Goal: Transaction & Acquisition: Book appointment/travel/reservation

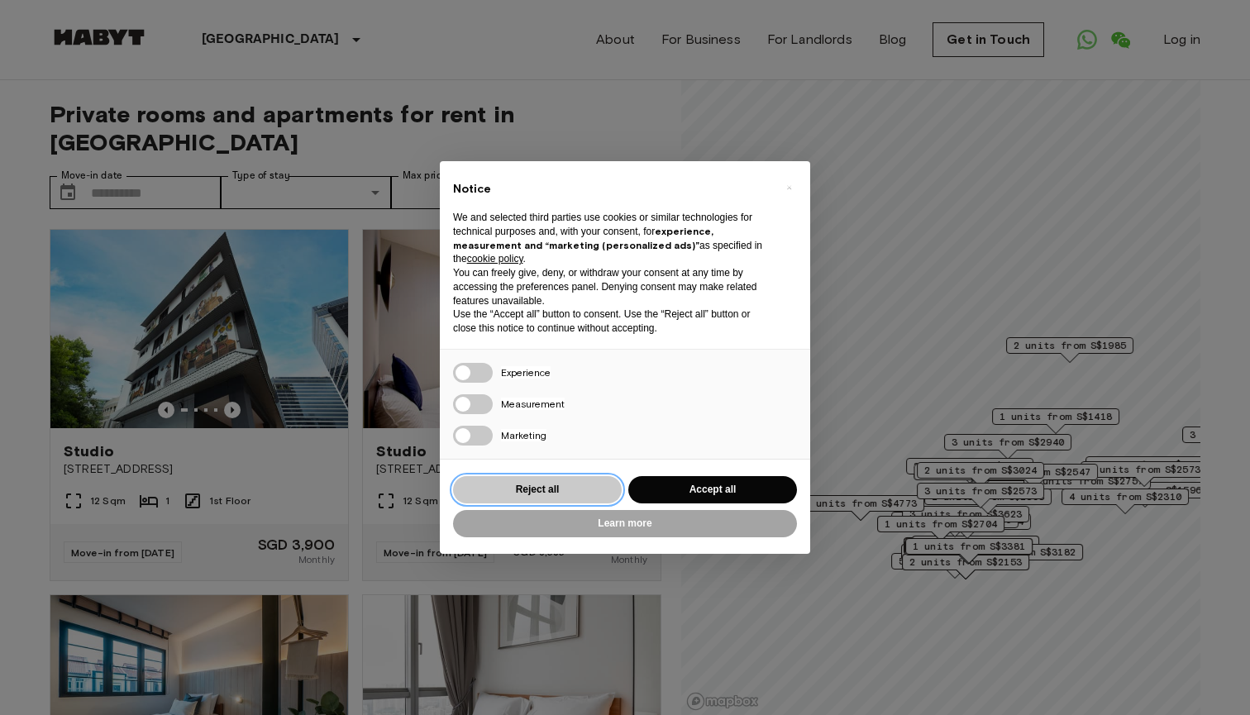
click at [538, 490] on button "Reject all" at bounding box center [537, 489] width 169 height 27
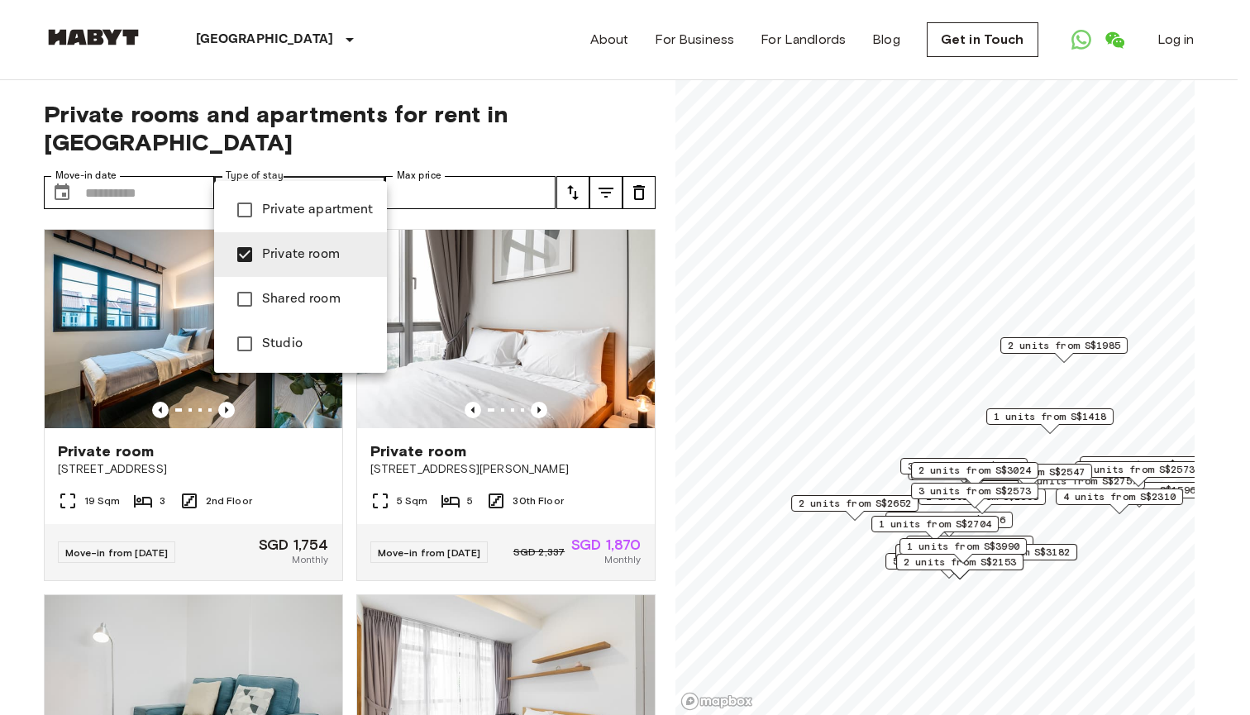
type input "**********"
click at [577, 168] on div at bounding box center [625, 357] width 1250 height 715
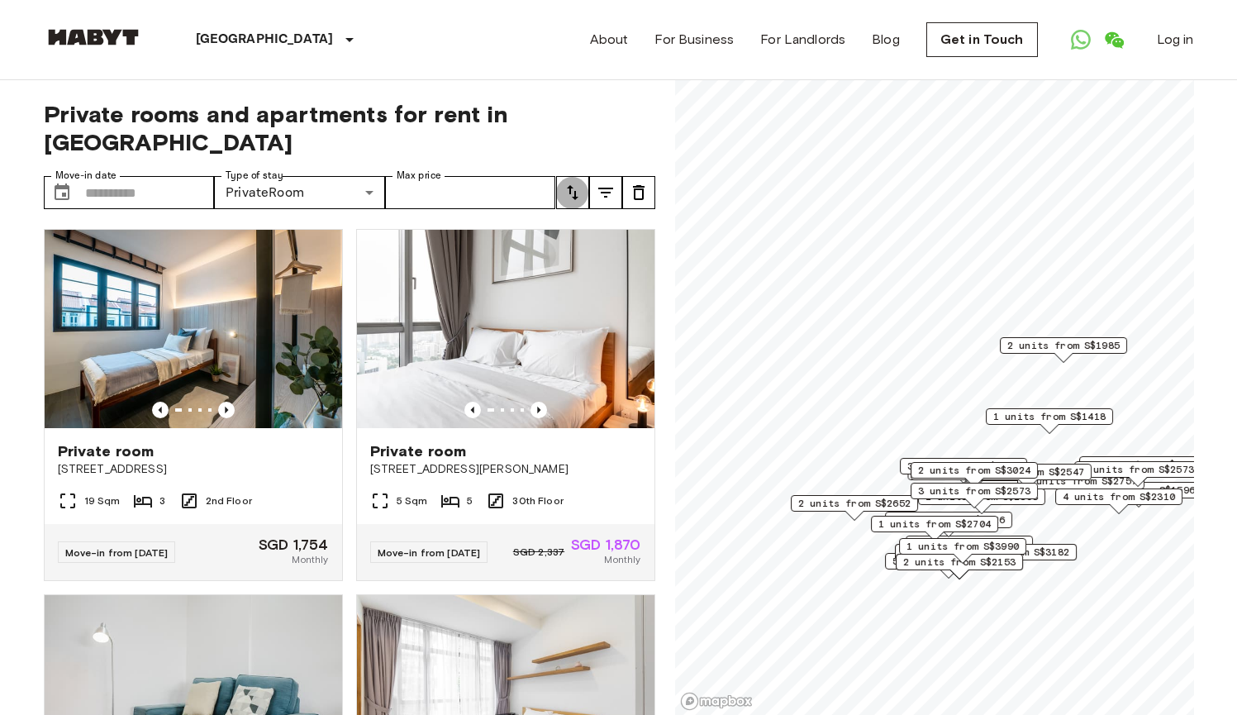
click at [574, 185] on icon "tune" at bounding box center [573, 192] width 12 height 15
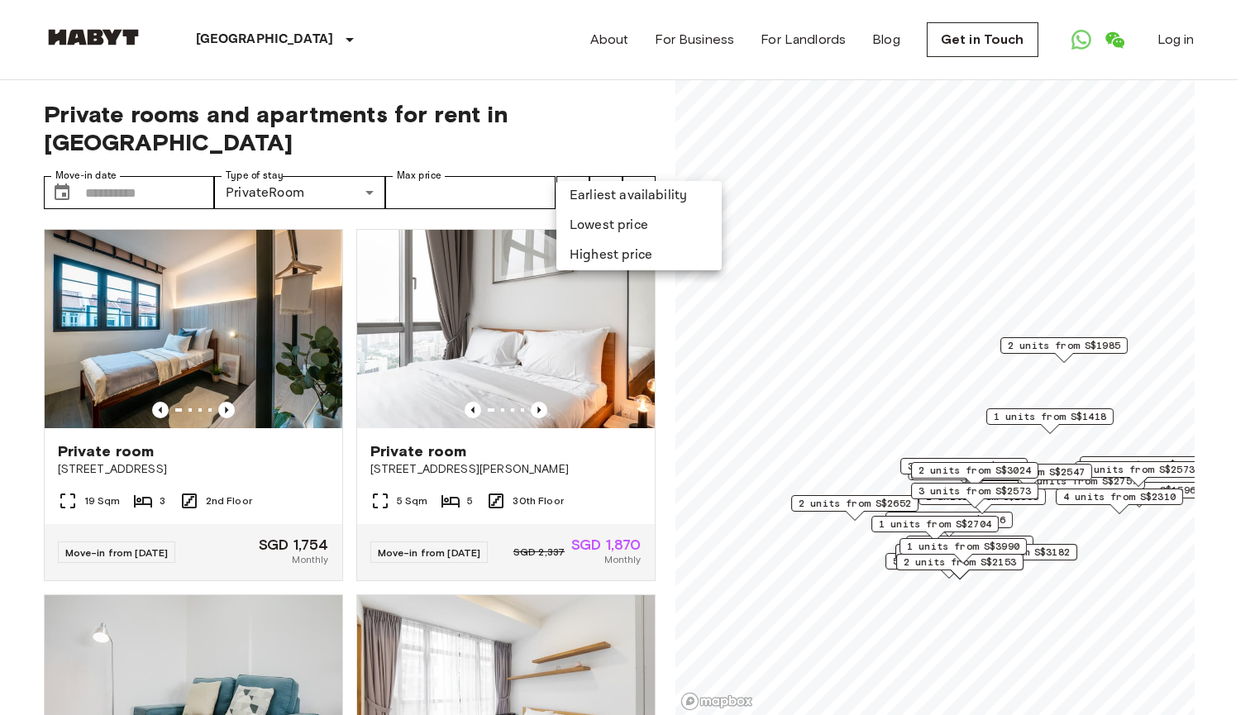
click at [595, 224] on li "Lowest price" at bounding box center [638, 226] width 165 height 30
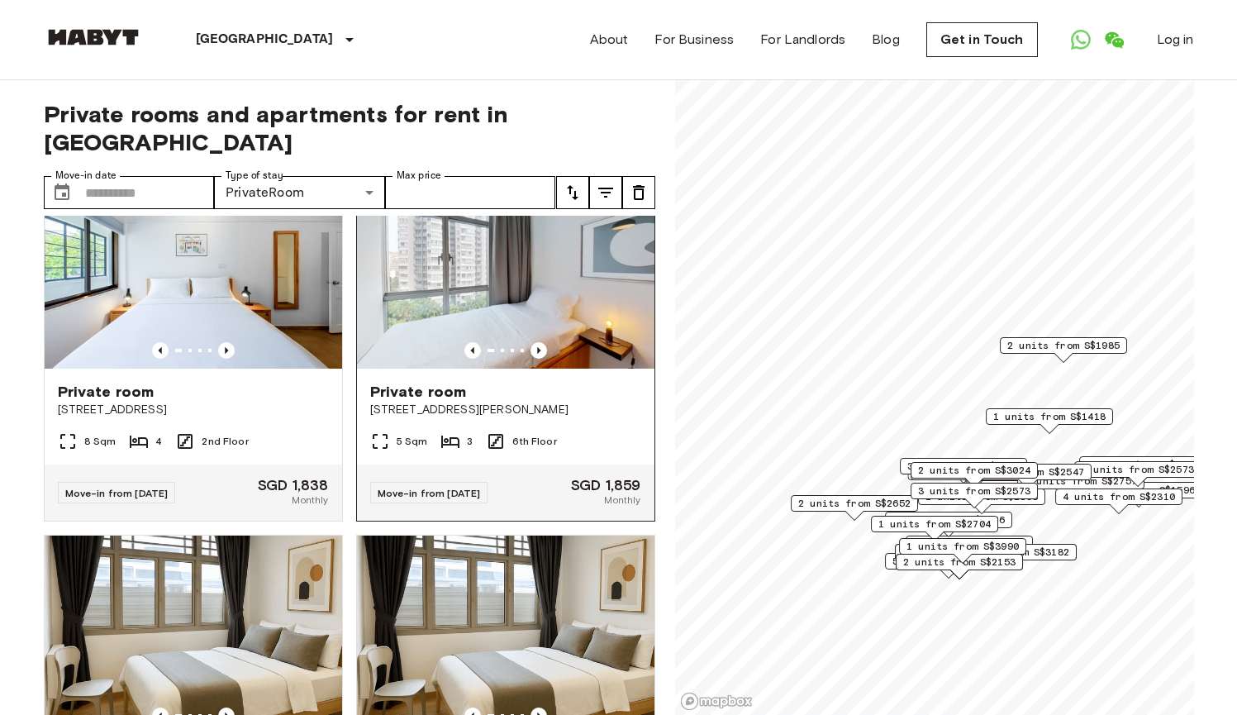
scroll to position [2496, 0]
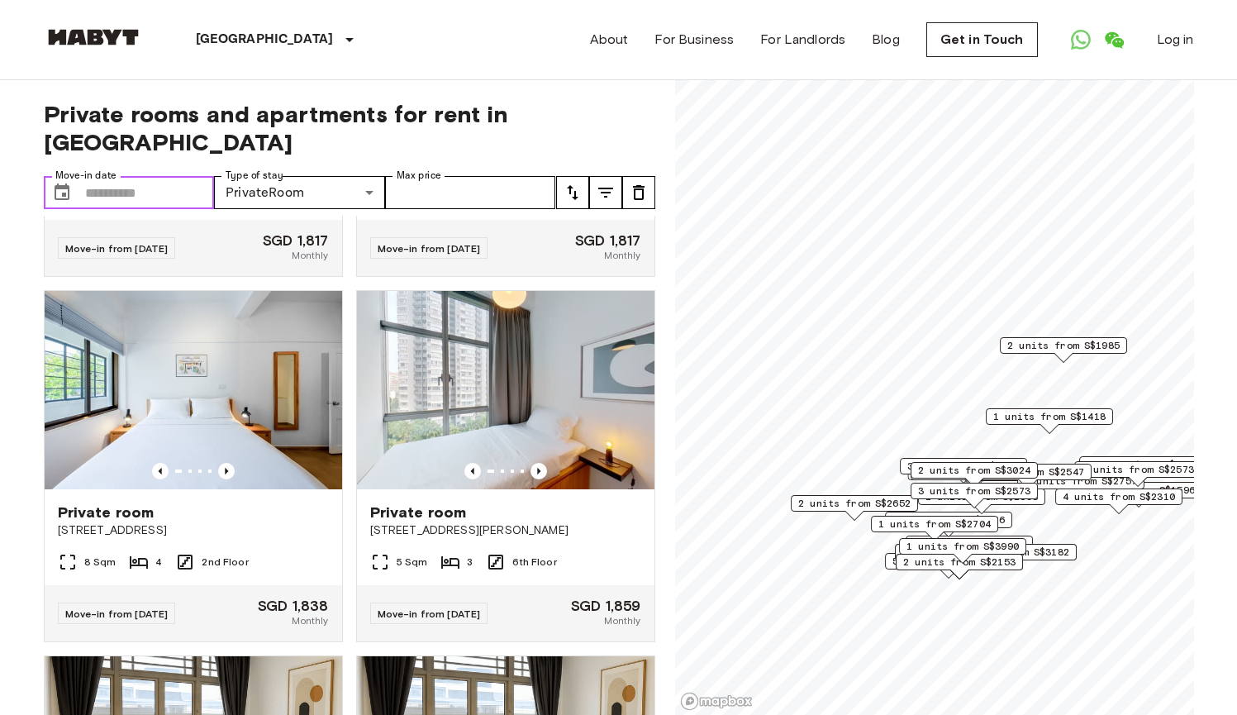
click at [128, 176] on input "Move-in date" at bounding box center [150, 192] width 130 height 33
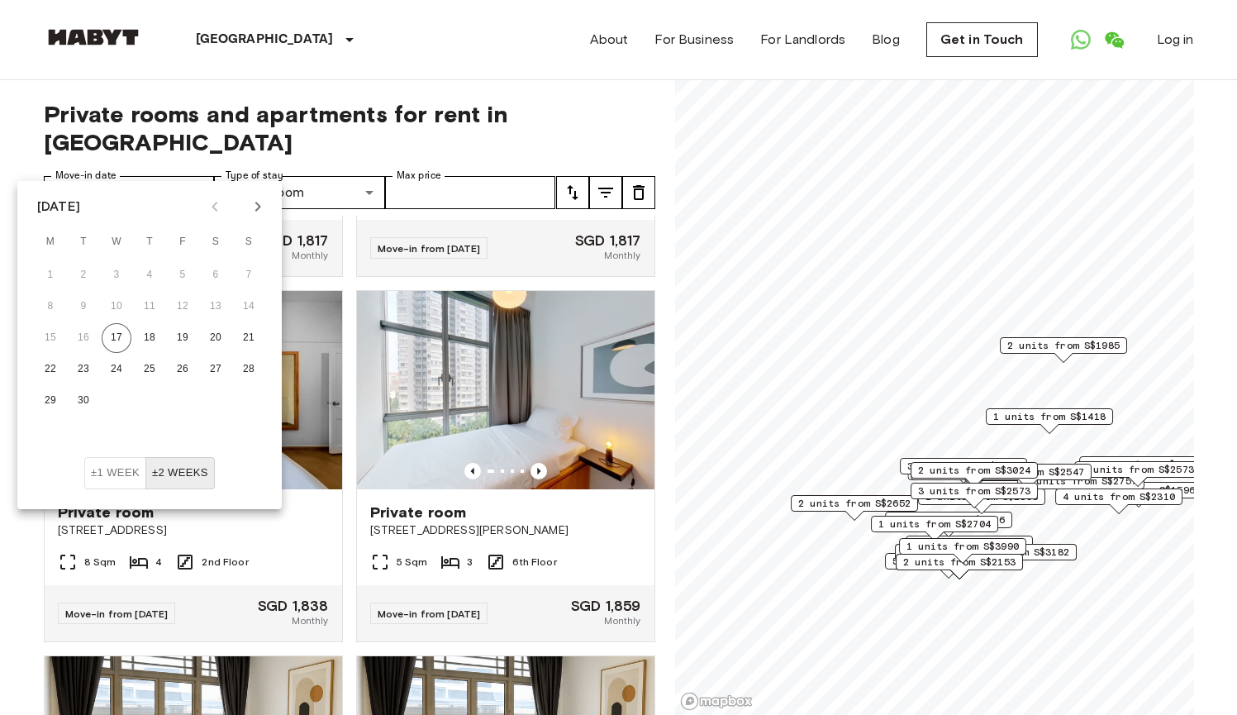
click at [260, 209] on icon "Next month" at bounding box center [258, 207] width 20 height 20
click at [217, 269] on button "1" at bounding box center [216, 275] width 30 height 30
type input "**********"
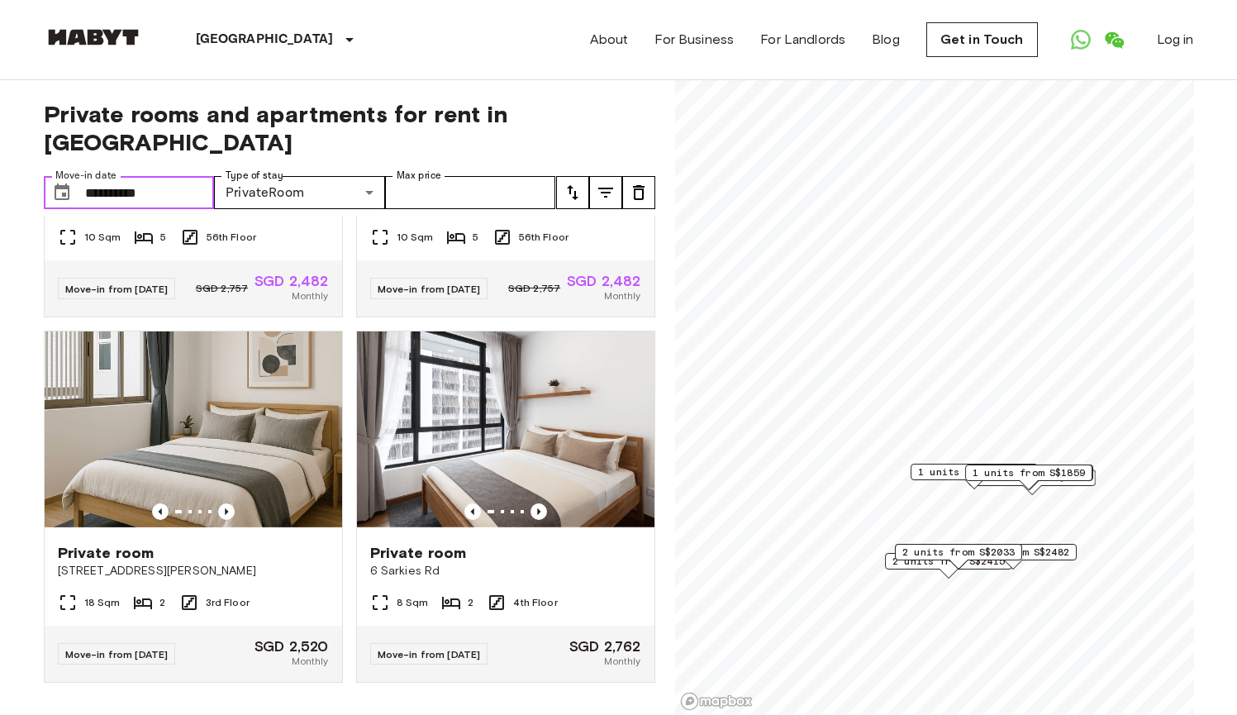
scroll to position [2190, 0]
click at [450, 176] on input "Max price" at bounding box center [470, 192] width 171 height 33
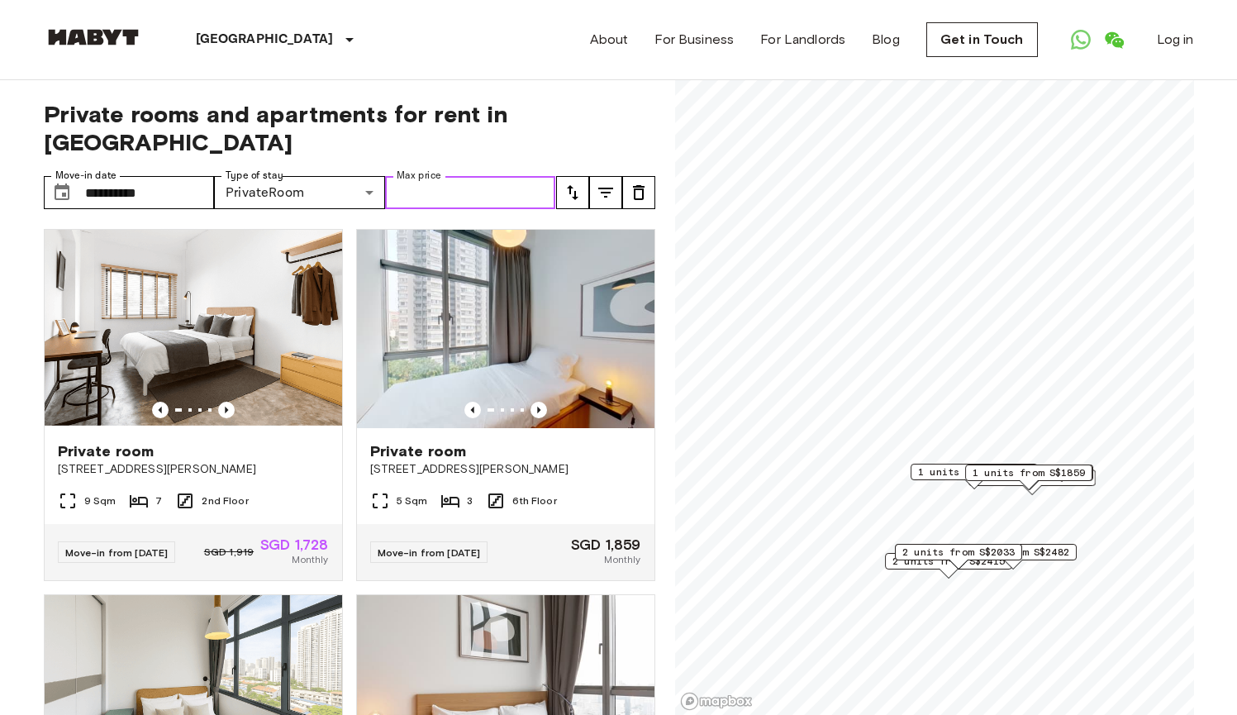
scroll to position [0, 0]
click at [441, 176] on input "Max price" at bounding box center [470, 192] width 171 height 33
click at [574, 183] on icon "tune" at bounding box center [573, 193] width 20 height 20
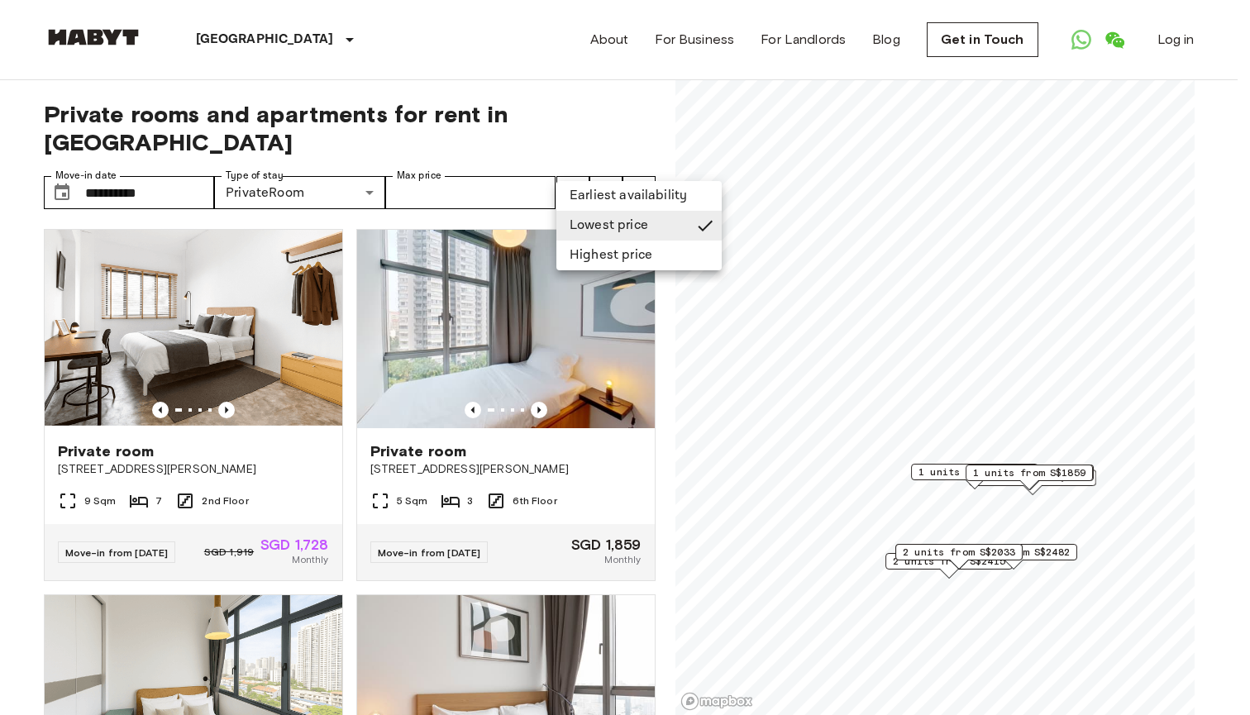
click at [586, 222] on li "Lowest price" at bounding box center [638, 226] width 165 height 30
